Goal: Transaction & Acquisition: Purchase product/service

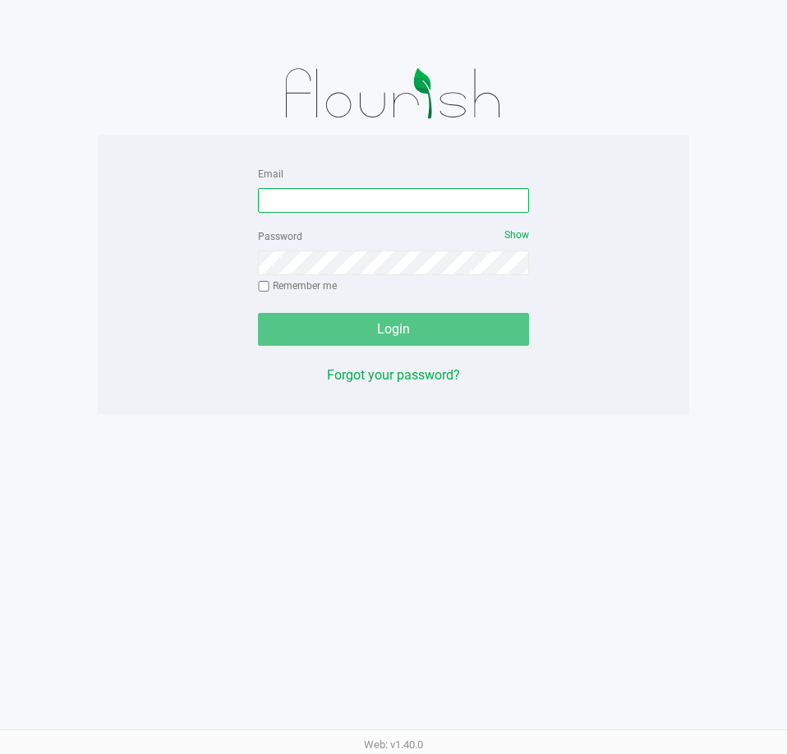
click at [301, 202] on input "Email" at bounding box center [393, 200] width 271 height 25
type input "[EMAIL_ADDRESS][DOMAIN_NAME]"
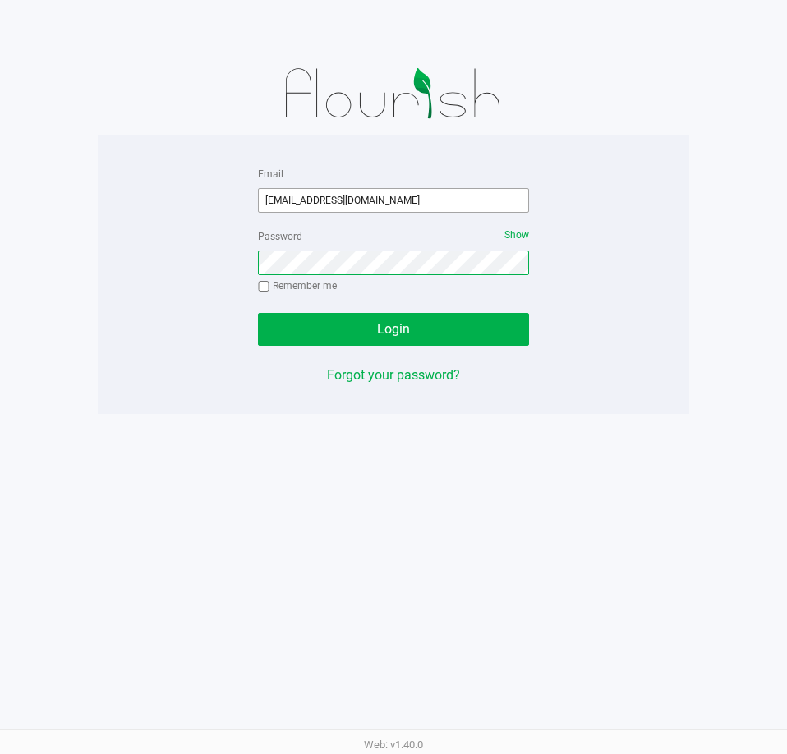
click at [258, 313] on button "Login" at bounding box center [393, 329] width 271 height 33
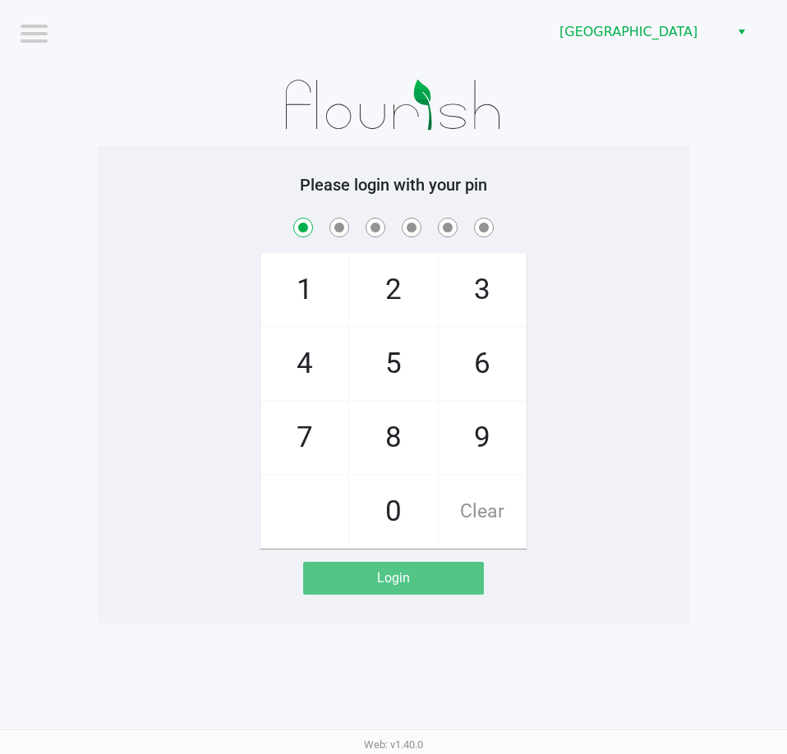
checkbox input "true"
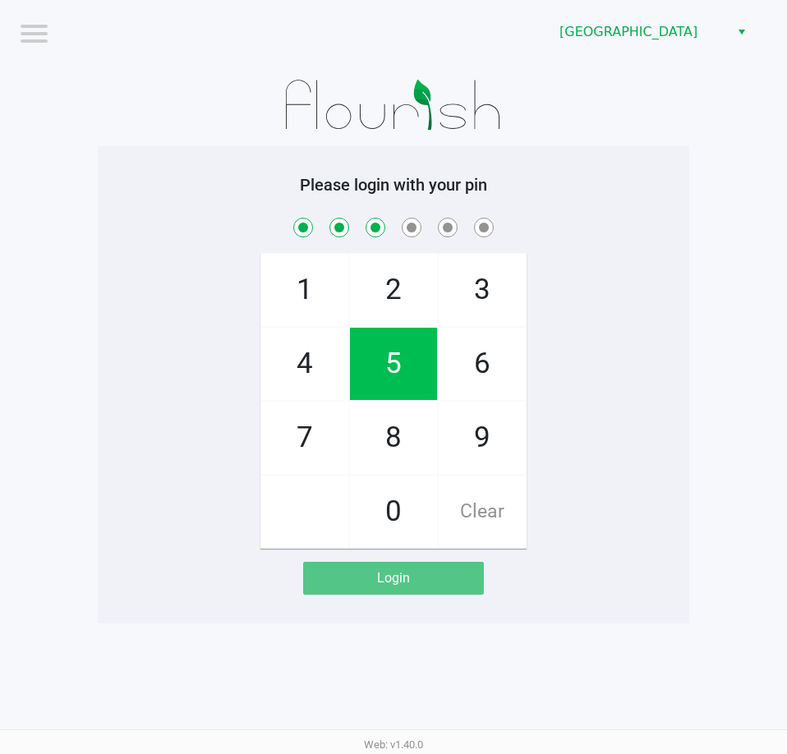
checkbox input "true"
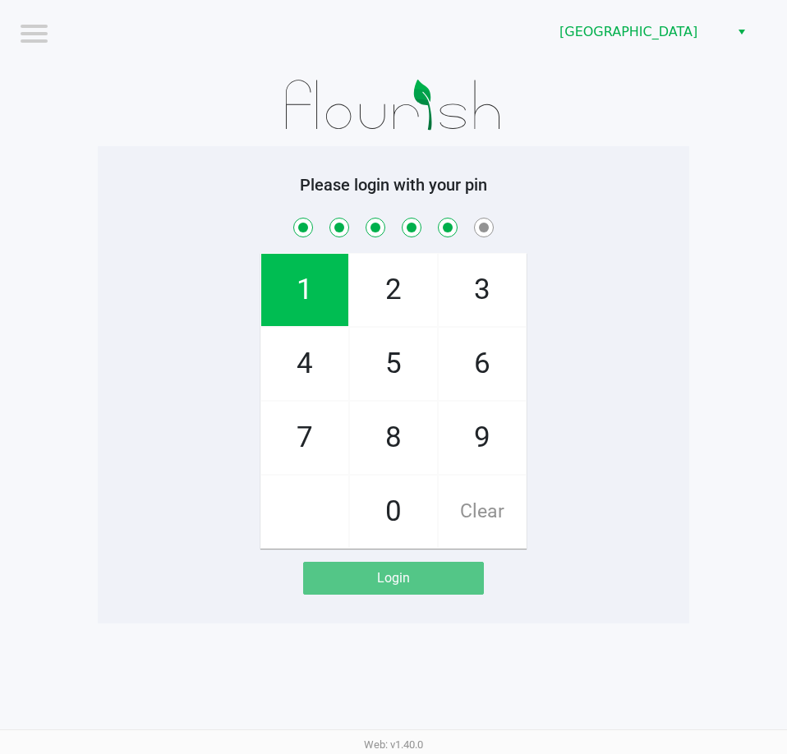
checkbox input "true"
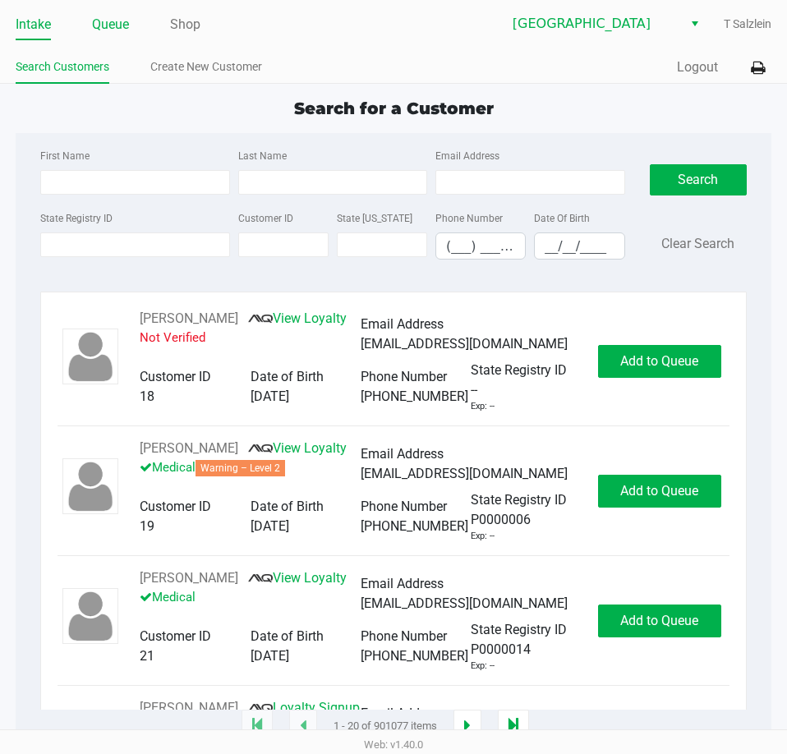
click at [104, 26] on link "Queue" at bounding box center [110, 24] width 37 height 23
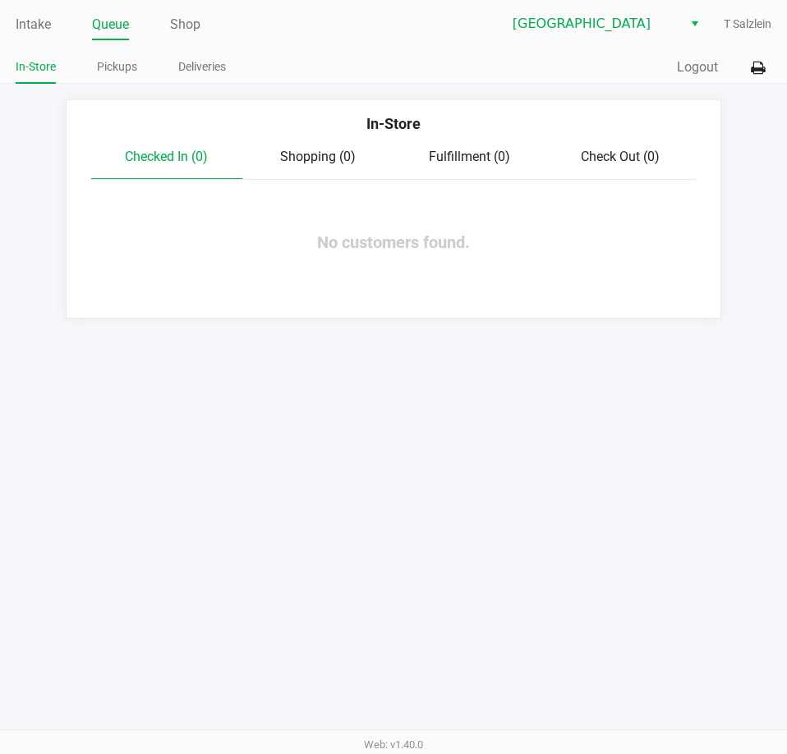
click at [130, 84] on app-point-of-sale "Intake Queue Shop [GEOGRAPHIC_DATA] [PERSON_NAME] In-Store Pickups Deliveries Q…" at bounding box center [393, 159] width 787 height 319
click at [129, 76] on link "Pickups" at bounding box center [117, 67] width 40 height 21
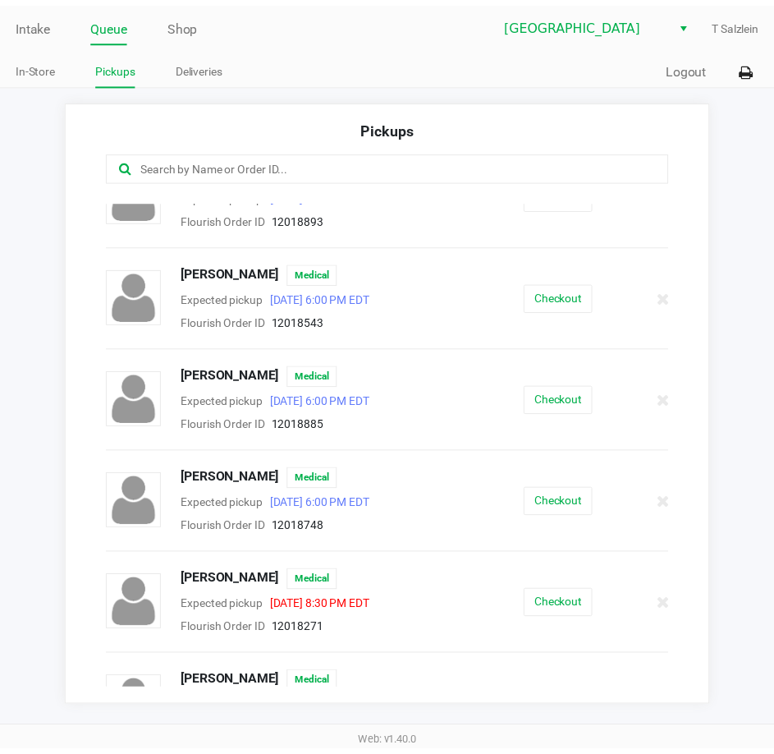
scroll to position [1232, 0]
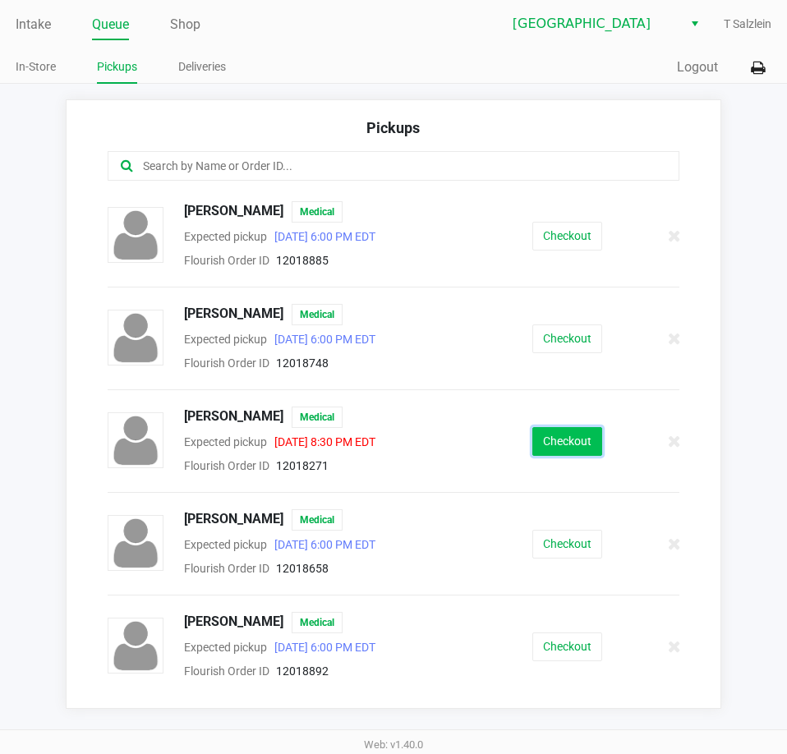
click at [534, 456] on button "Checkout" at bounding box center [567, 441] width 70 height 29
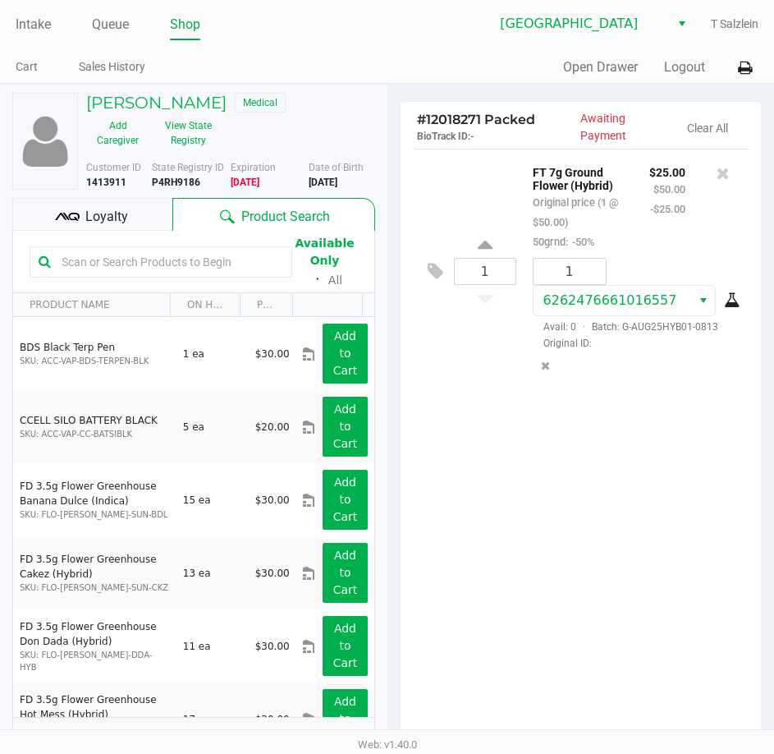
click at [581, 493] on div "1 FT 7g Ground Flower (Hybrid) Original price (1 @ $50.00) 50grnd: -50% $25.00 …" at bounding box center [581, 446] width 361 height 595
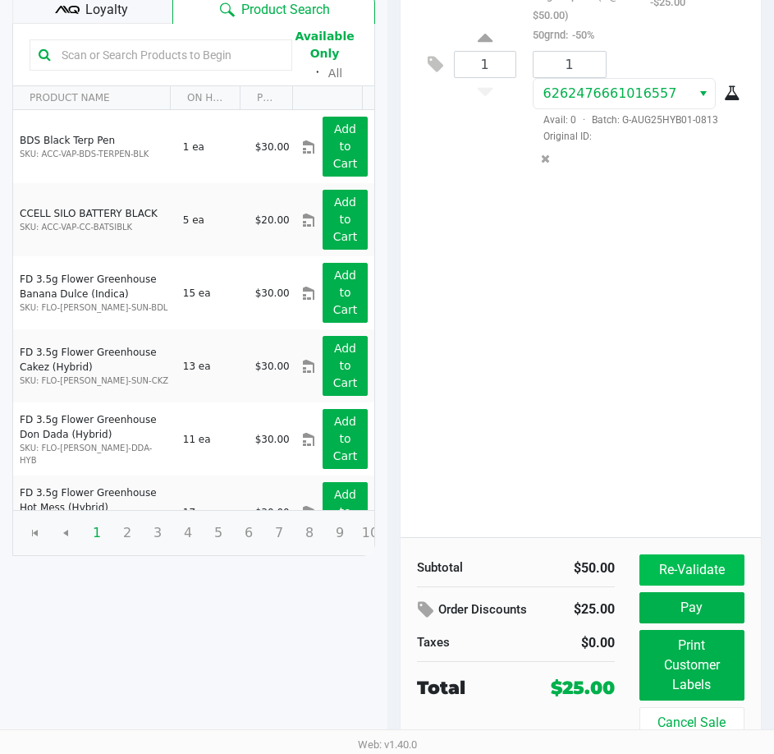
scroll to position [209, 0]
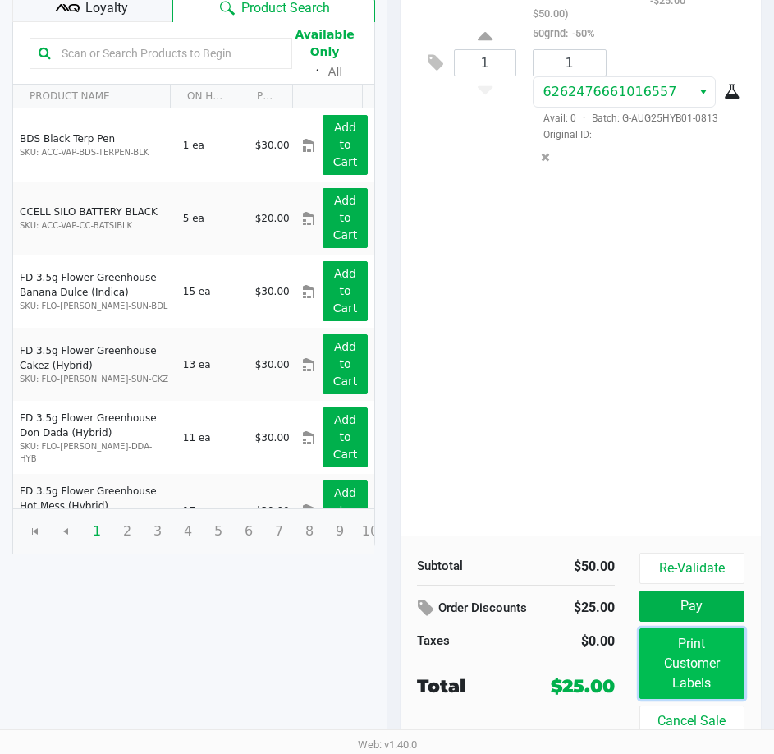
click at [694, 649] on button "Print Customer Labels" at bounding box center [692, 663] width 105 height 71
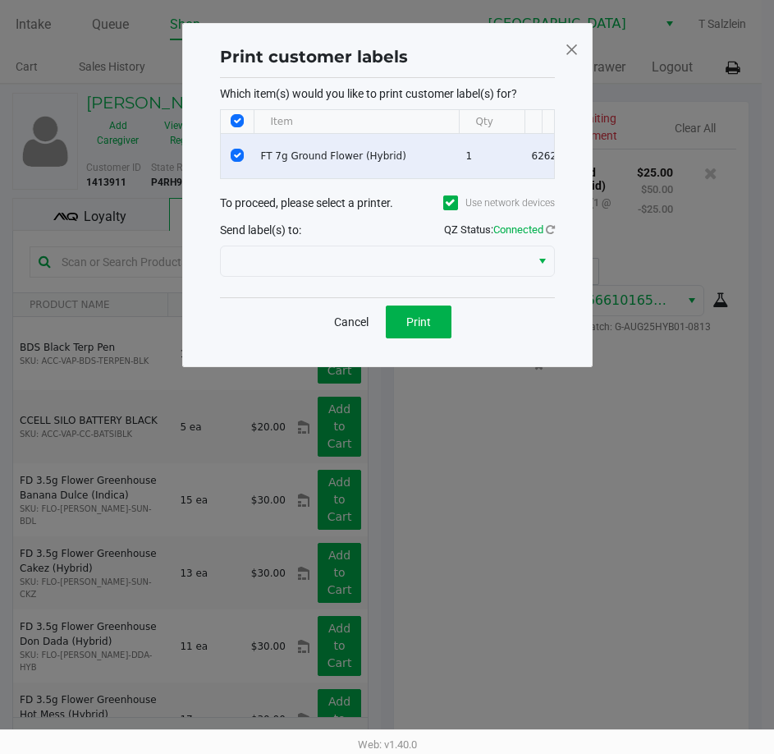
scroll to position [0, 0]
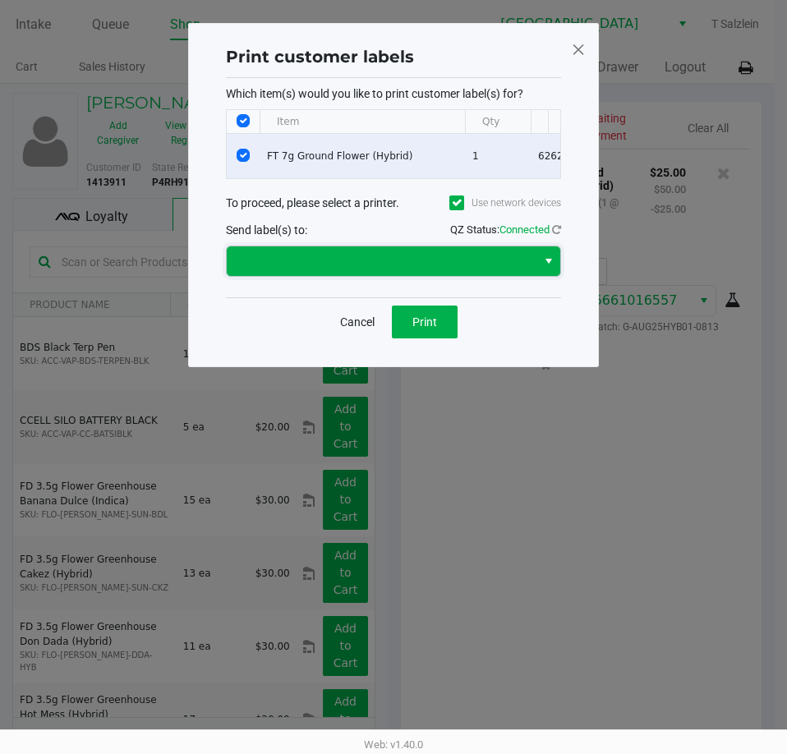
click at [472, 271] on span at bounding box center [381, 261] width 290 height 20
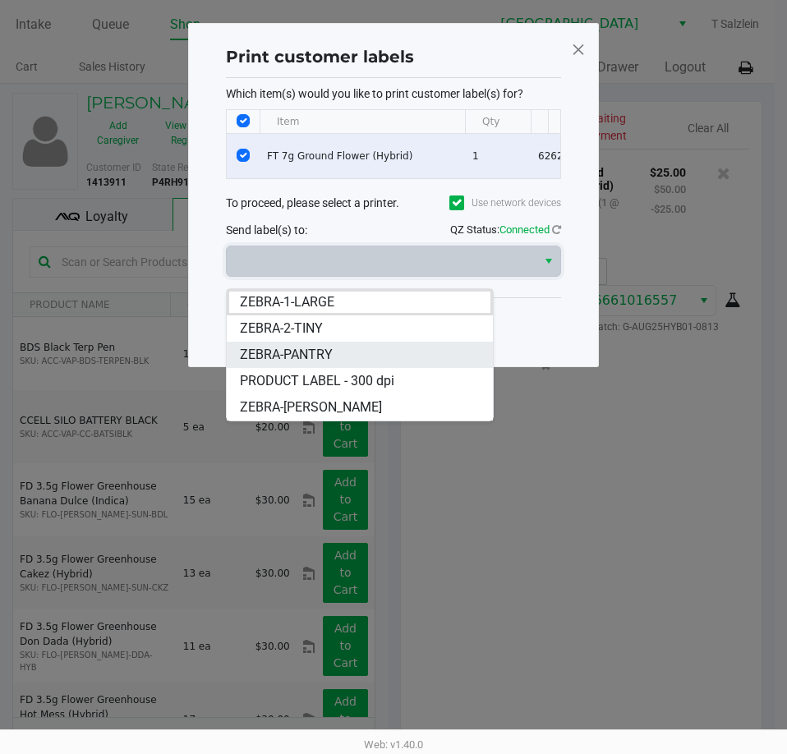
click at [290, 359] on span "ZEBRA-PANTRY" at bounding box center [286, 355] width 93 height 20
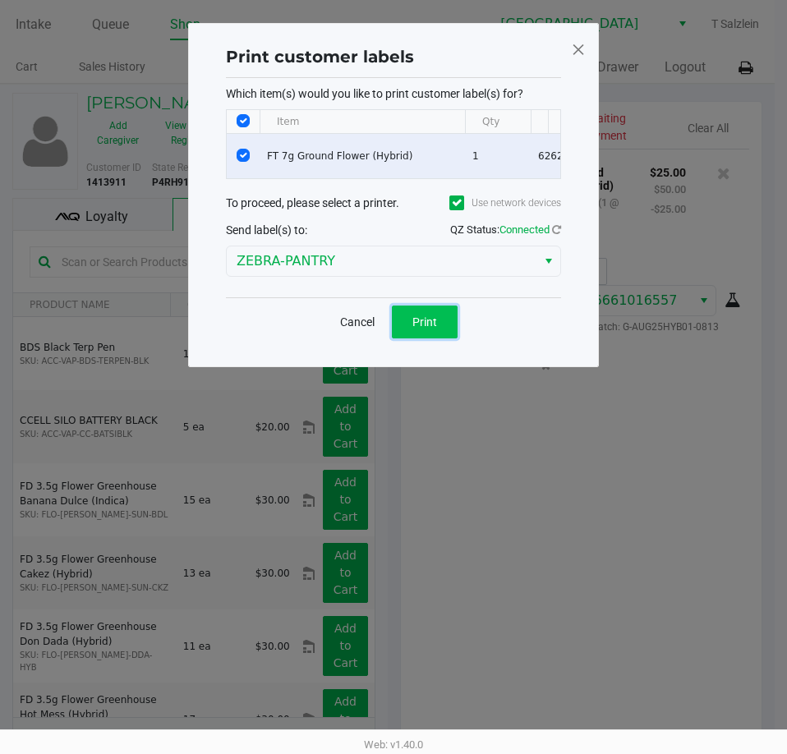
click at [428, 328] on span "Print" at bounding box center [424, 321] width 25 height 13
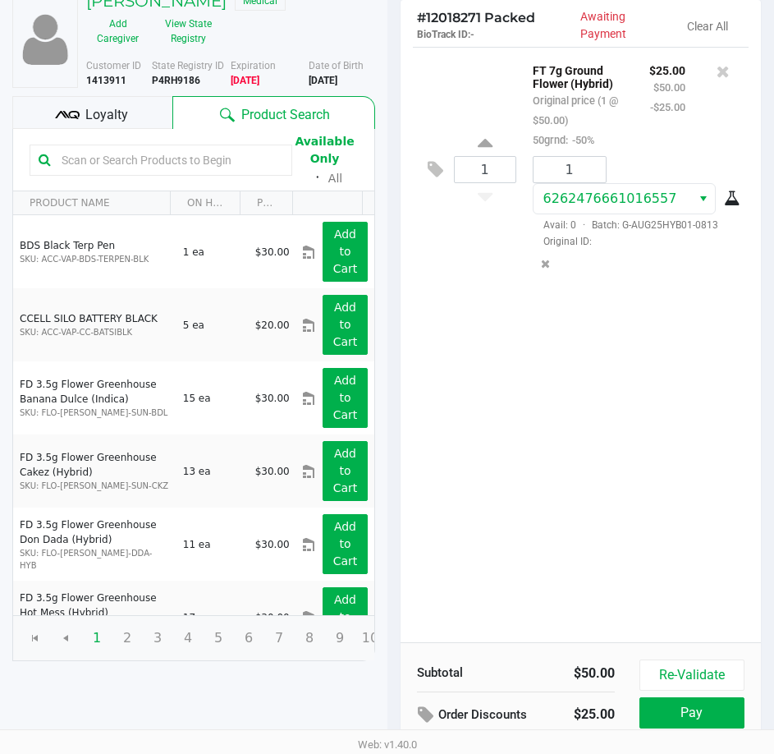
scroll to position [209, 0]
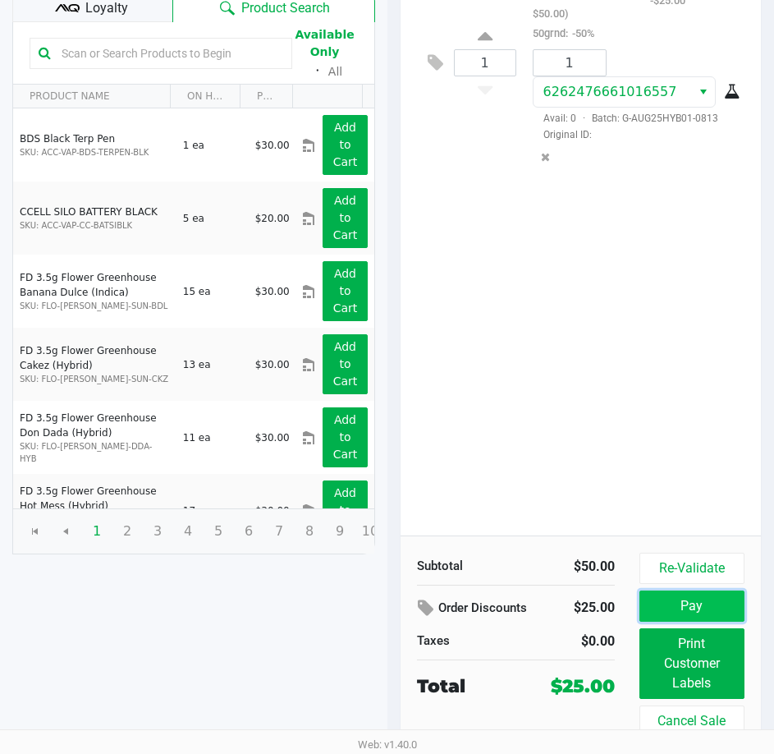
click at [702, 606] on button "Pay" at bounding box center [692, 605] width 105 height 31
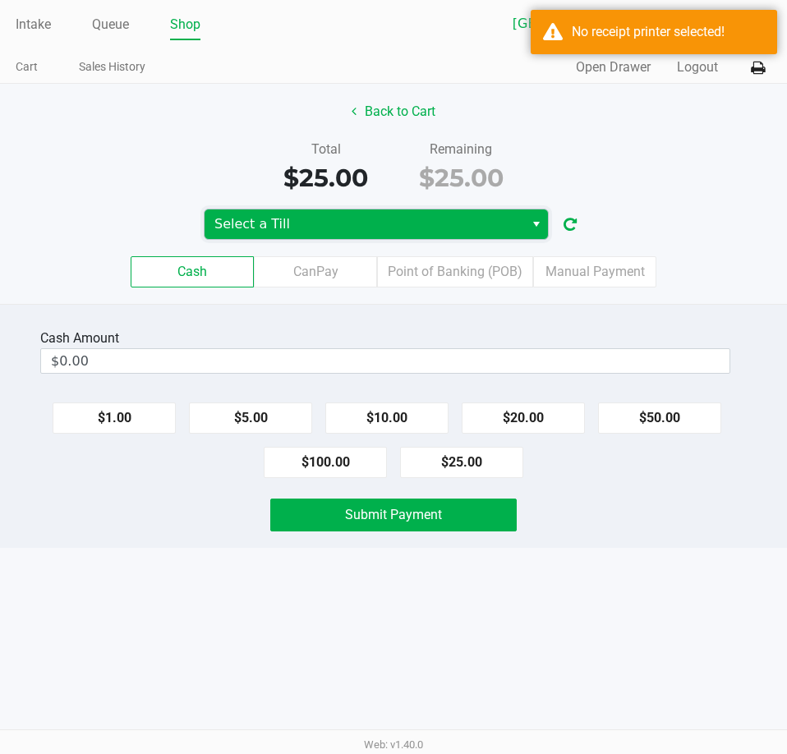
click at [420, 225] on span "Select a Till" at bounding box center [364, 224] width 300 height 20
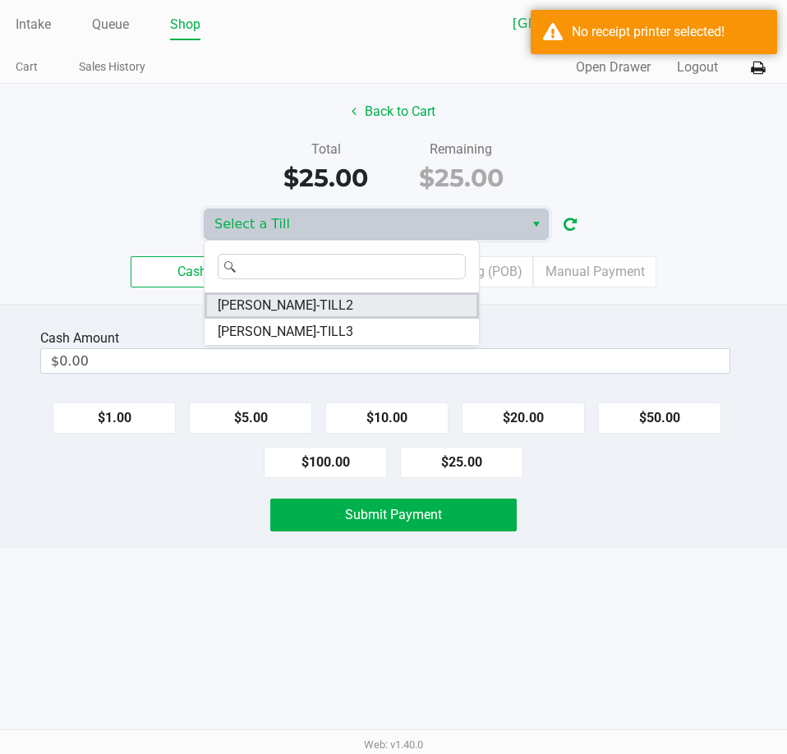
click at [329, 309] on span "[PERSON_NAME]-TILL2" at bounding box center [285, 306] width 135 height 20
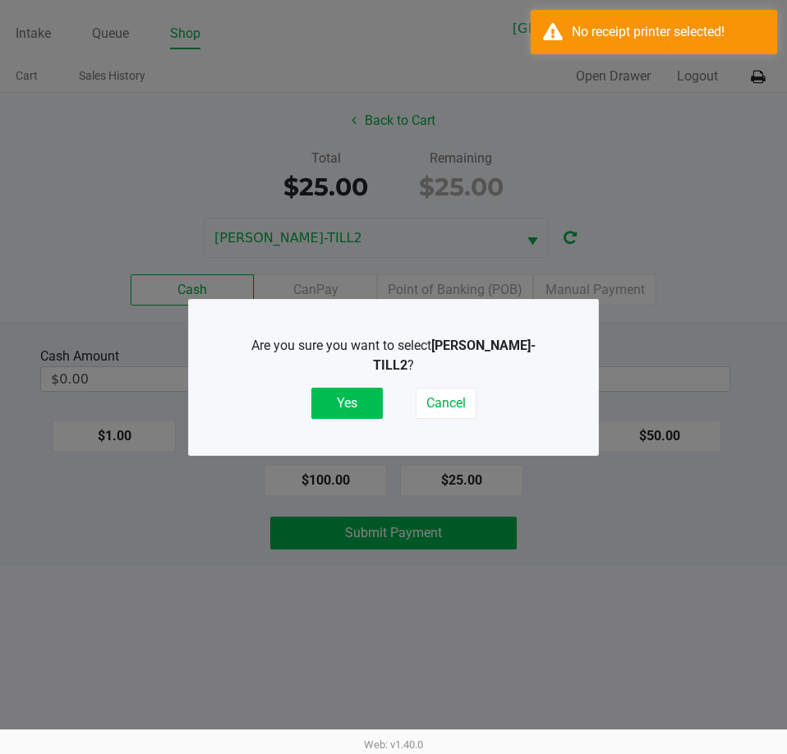
click at [358, 399] on button "Yes" at bounding box center [346, 403] width 71 height 31
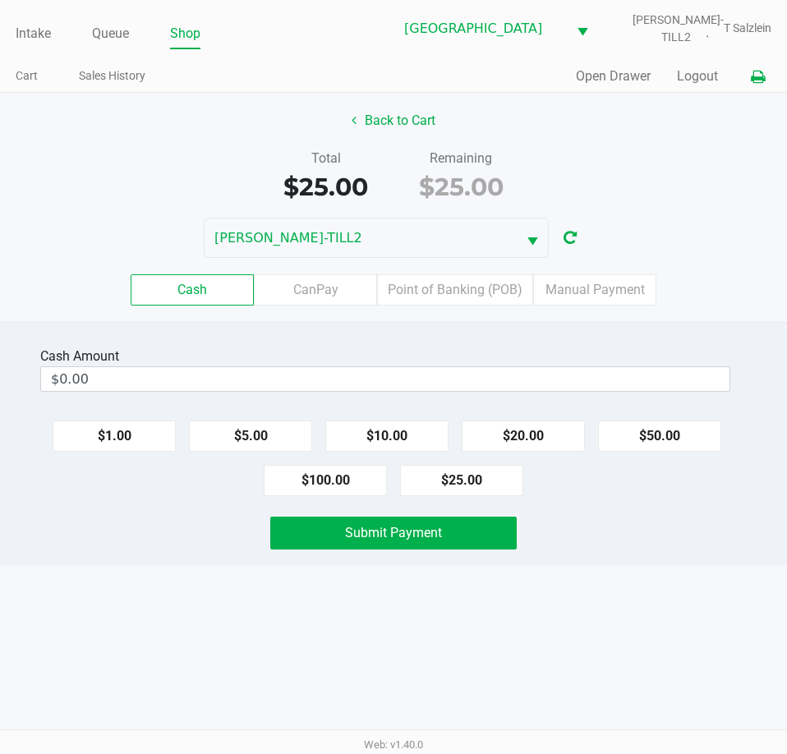
click at [746, 81] on button at bounding box center [757, 77] width 27 height 30
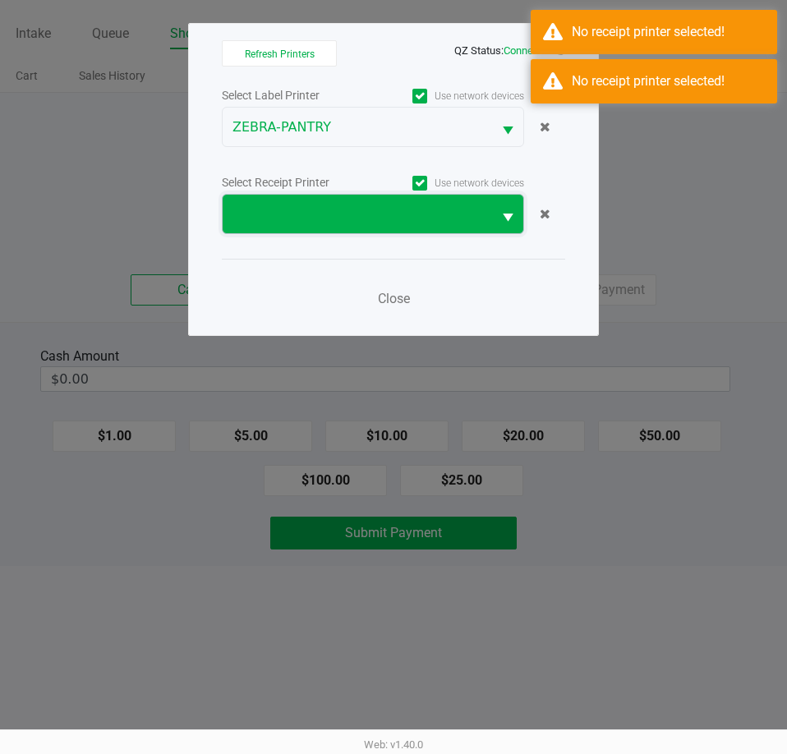
click at [470, 219] on span at bounding box center [357, 214] width 250 height 20
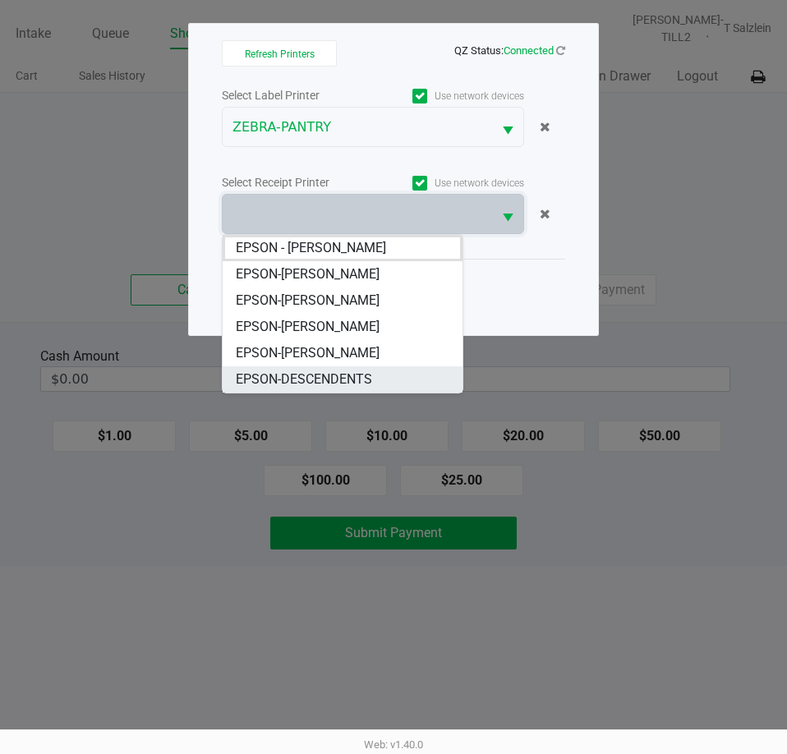
click at [362, 387] on span "EPSON-DESCENDENTS" at bounding box center [304, 379] width 136 height 20
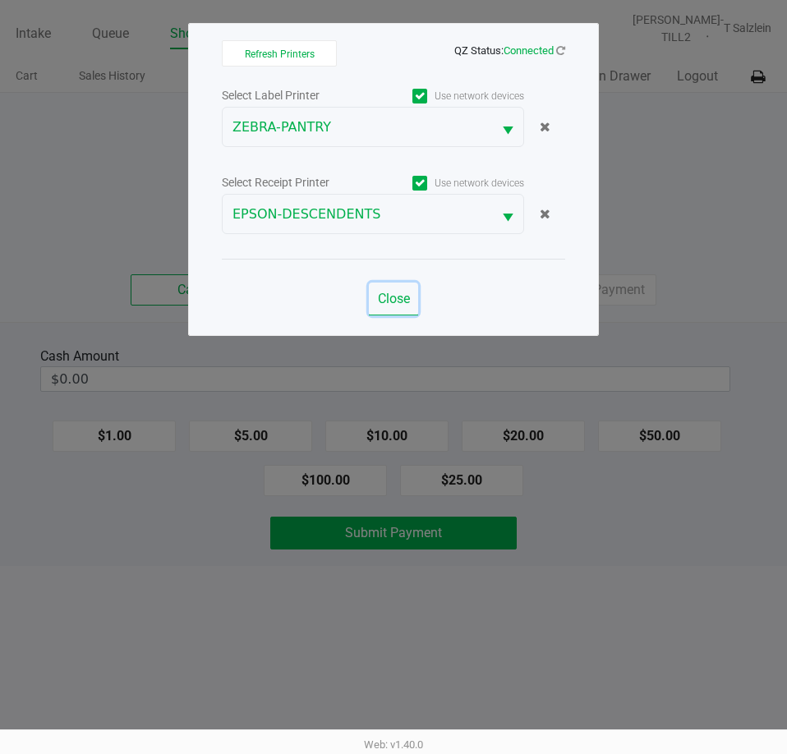
click at [399, 302] on span "Close" at bounding box center [394, 299] width 32 height 16
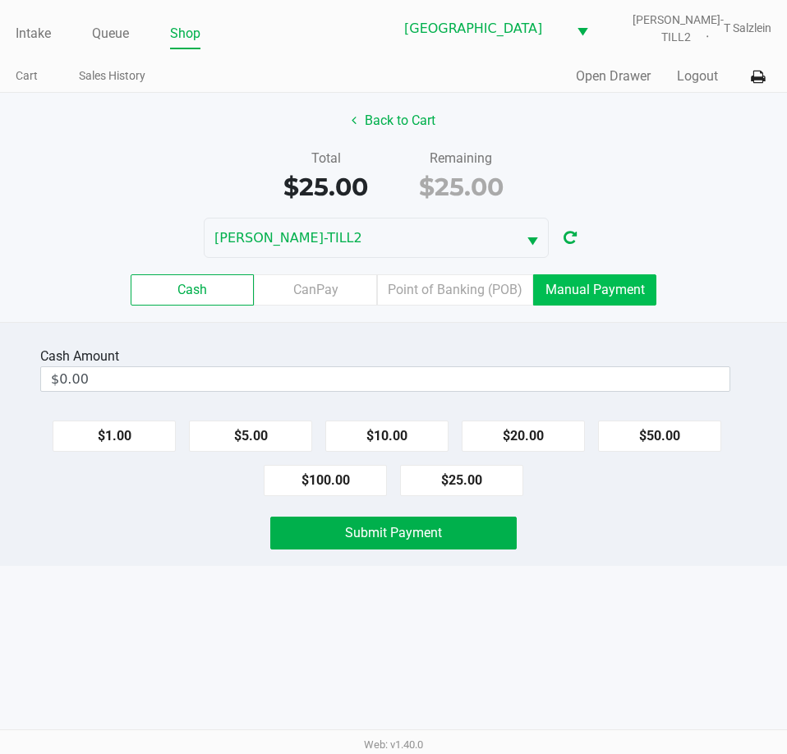
click at [585, 292] on label "Manual Payment" at bounding box center [594, 289] width 123 height 31
click at [0, 0] on 8 "Manual Payment" at bounding box center [0, 0] width 0 height 0
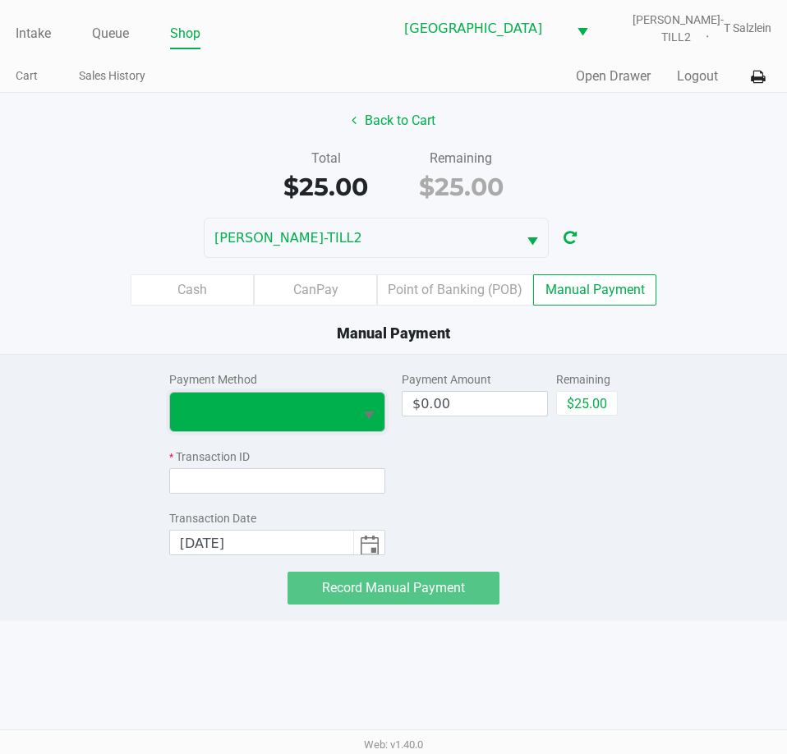
click at [213, 403] on span at bounding box center [261, 412] width 163 height 20
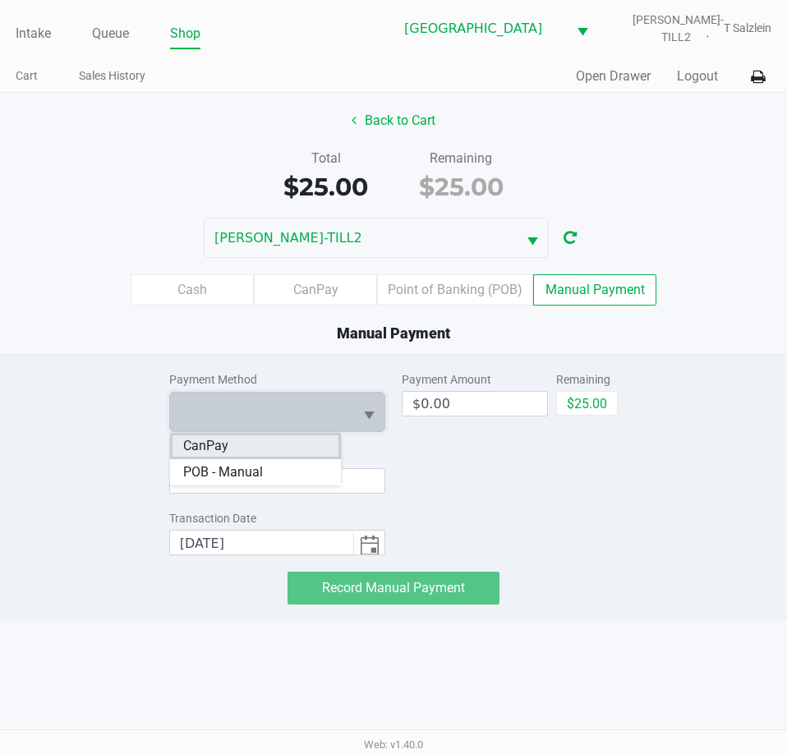
click at [222, 452] on span "CanPay" at bounding box center [205, 446] width 45 height 20
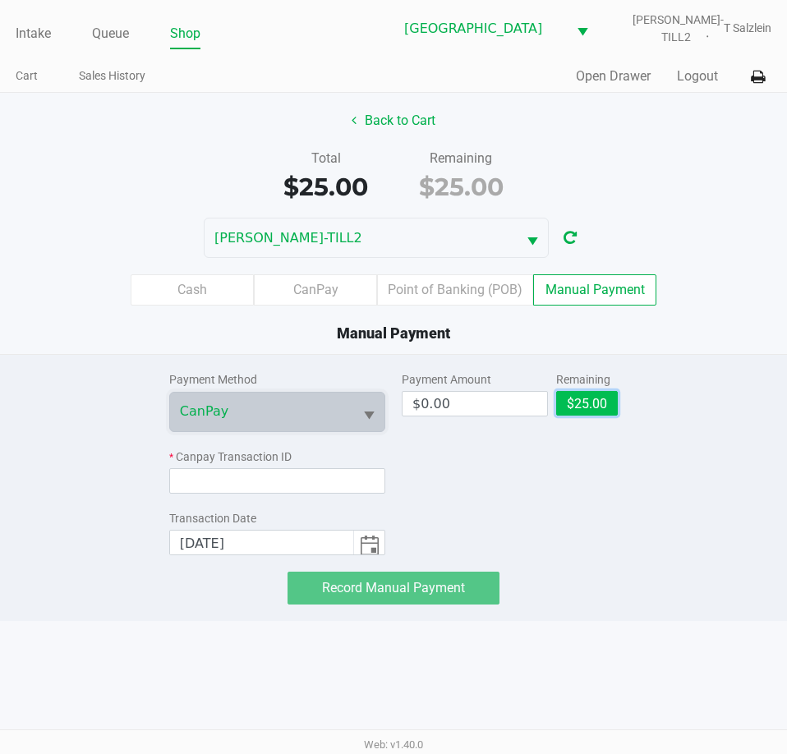
click at [597, 401] on button "$25.00" at bounding box center [587, 403] width 62 height 25
type input "$25.00"
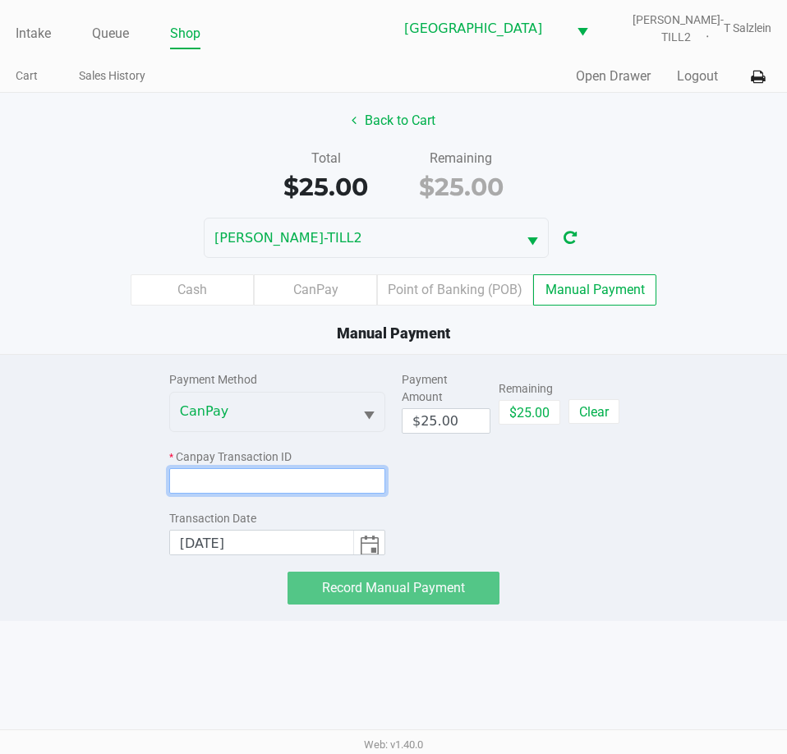
paste input "U3AHESICI6AJ"
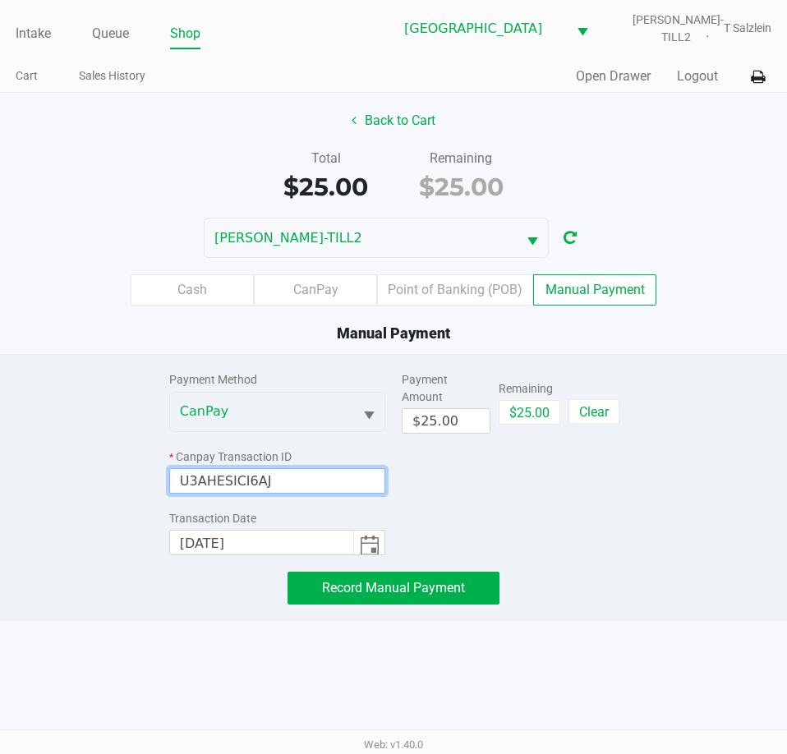
type input "U3AHESICI6AJ"
click at [691, 498] on div "Payment Method CanPay * Canpay Transaction ID U3AHESICI6AJ Transaction Date [DA…" at bounding box center [393, 480] width 811 height 250
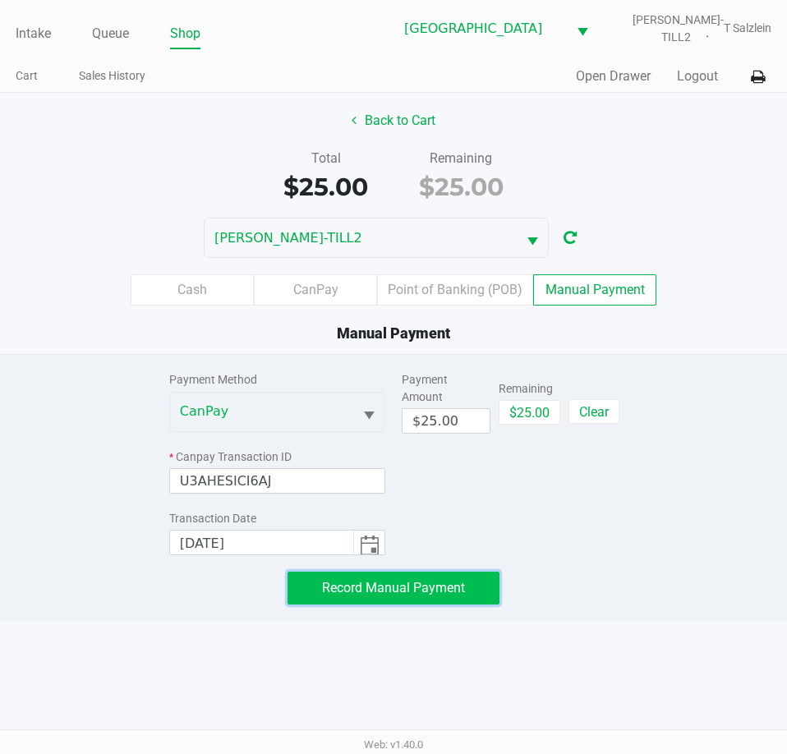
click at [361, 596] on button "Record Manual Payment" at bounding box center [393, 587] width 212 height 33
